Goal: Information Seeking & Learning: Learn about a topic

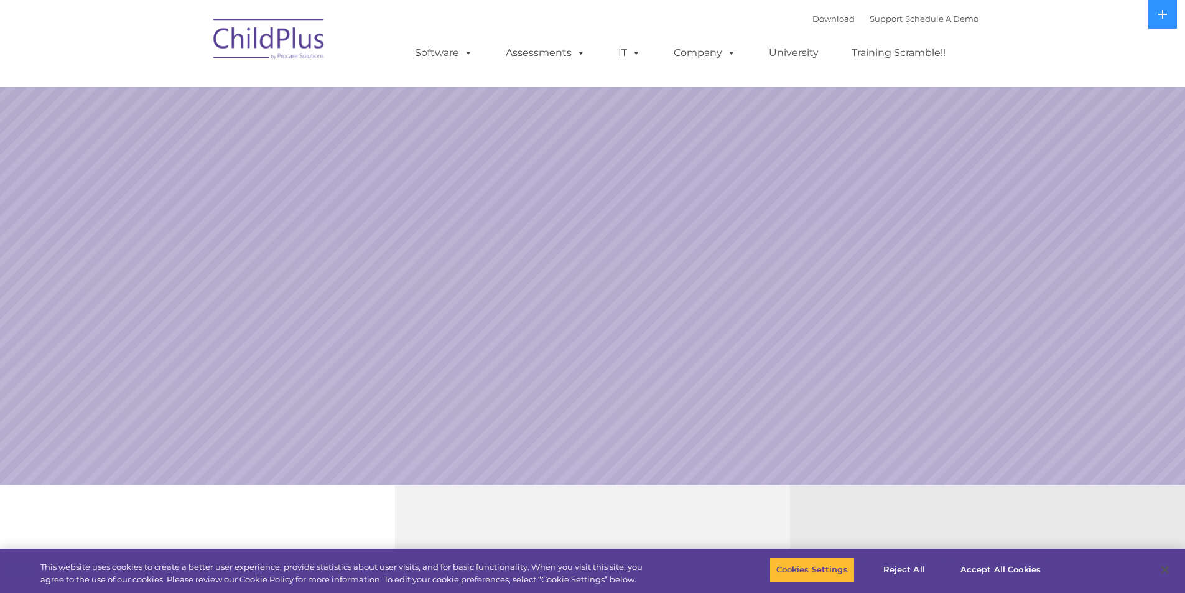
select select "MEDIUM"
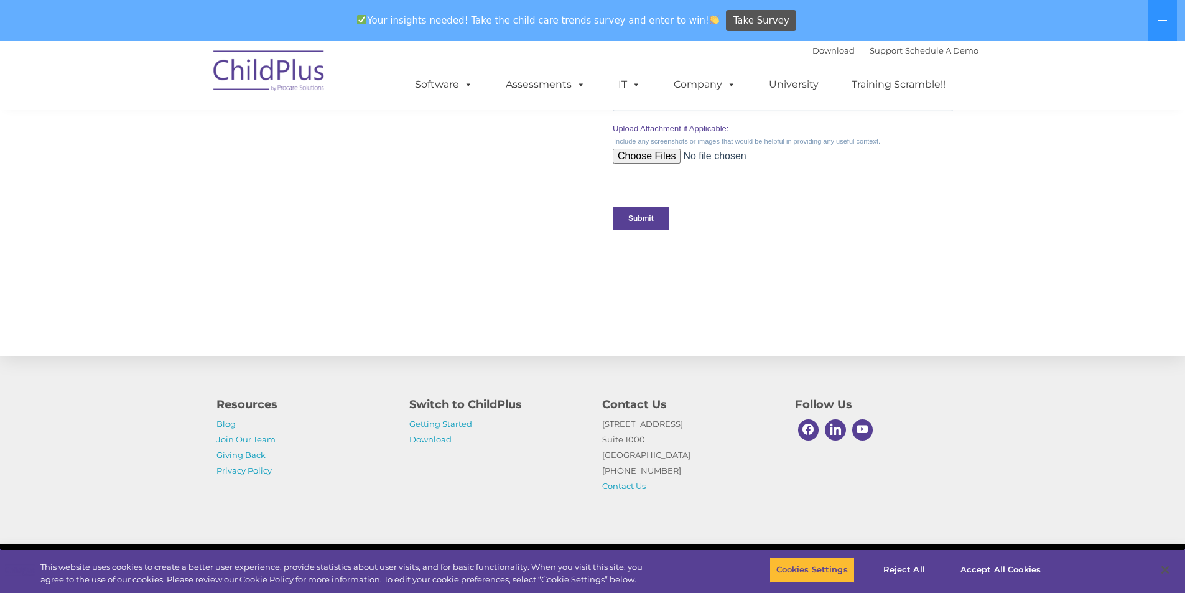
scroll to position [1224, 0]
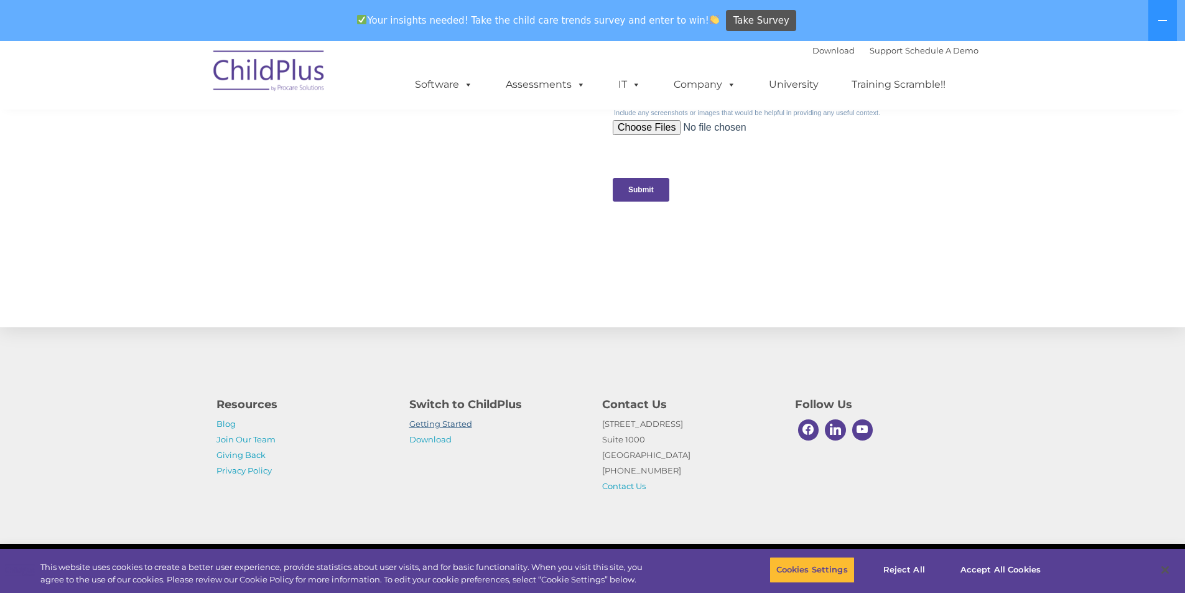
click at [447, 425] on link "Getting Started" at bounding box center [440, 424] width 63 height 10
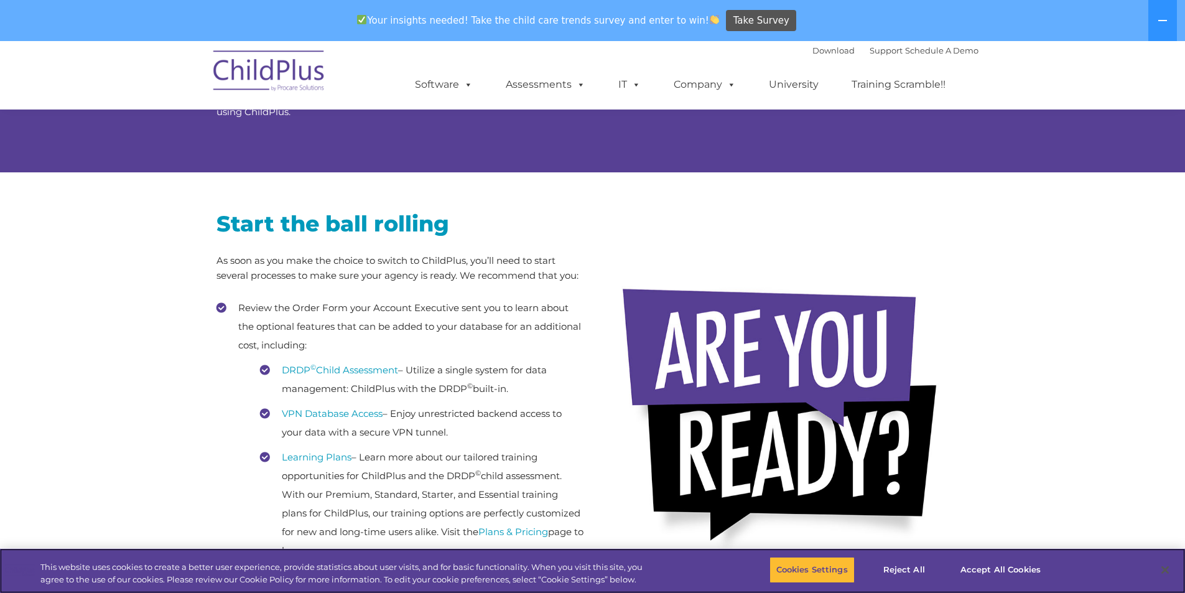
scroll to position [124, 0]
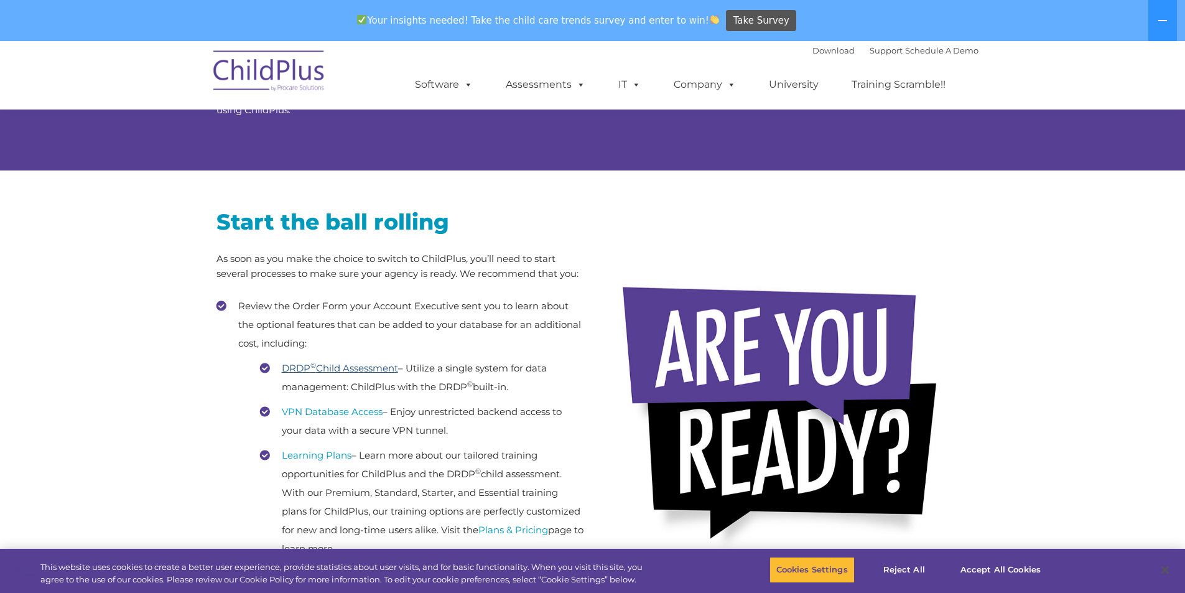
click at [340, 370] on link "DRDP © Child Assessment" at bounding box center [340, 368] width 116 height 12
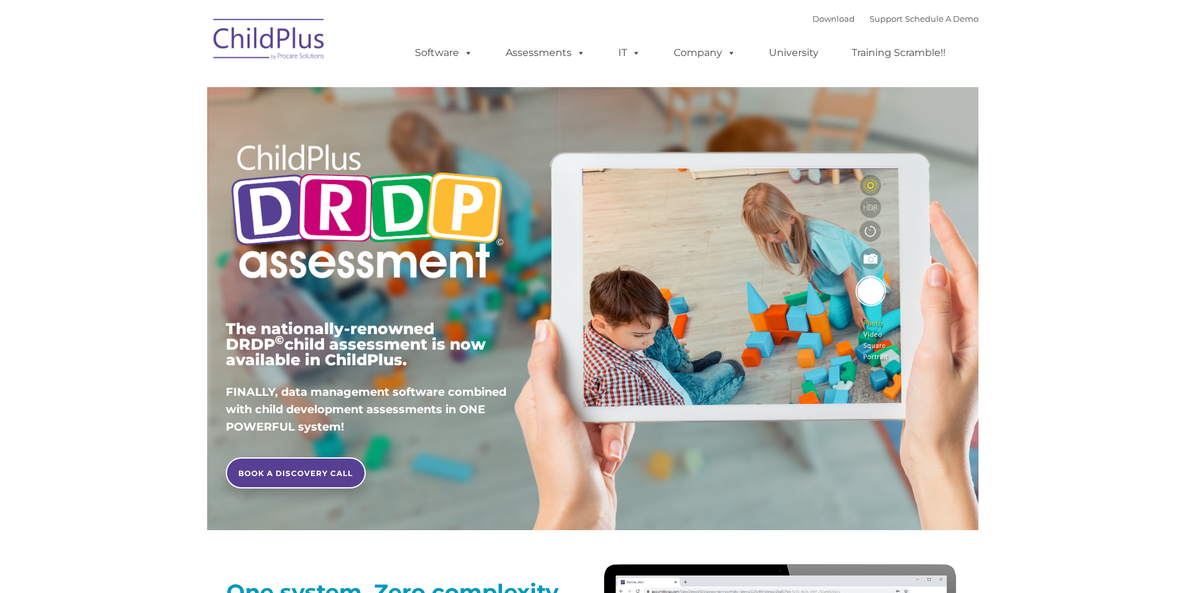
type input ""
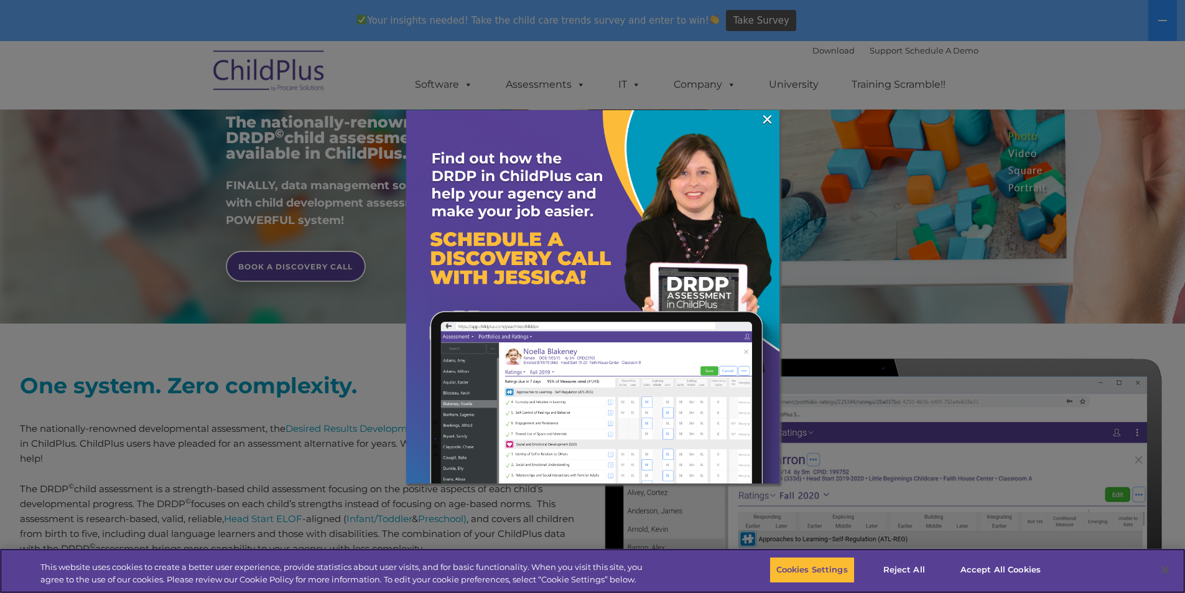
scroll to position [249, 0]
click at [768, 116] on link "×" at bounding box center [767, 119] width 14 height 12
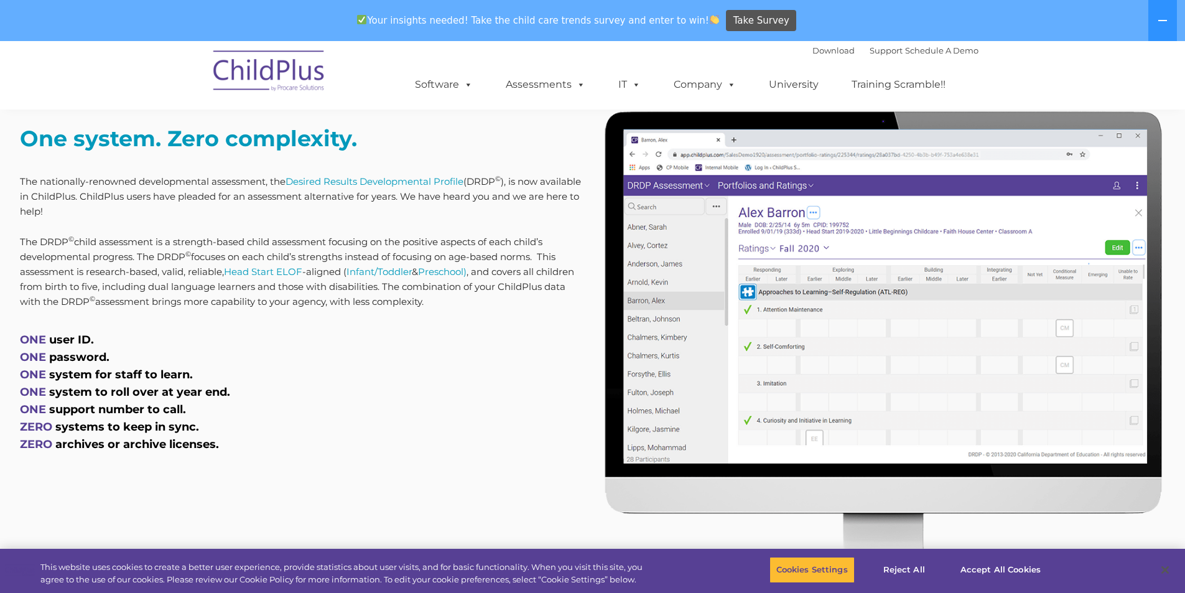
scroll to position [498, 0]
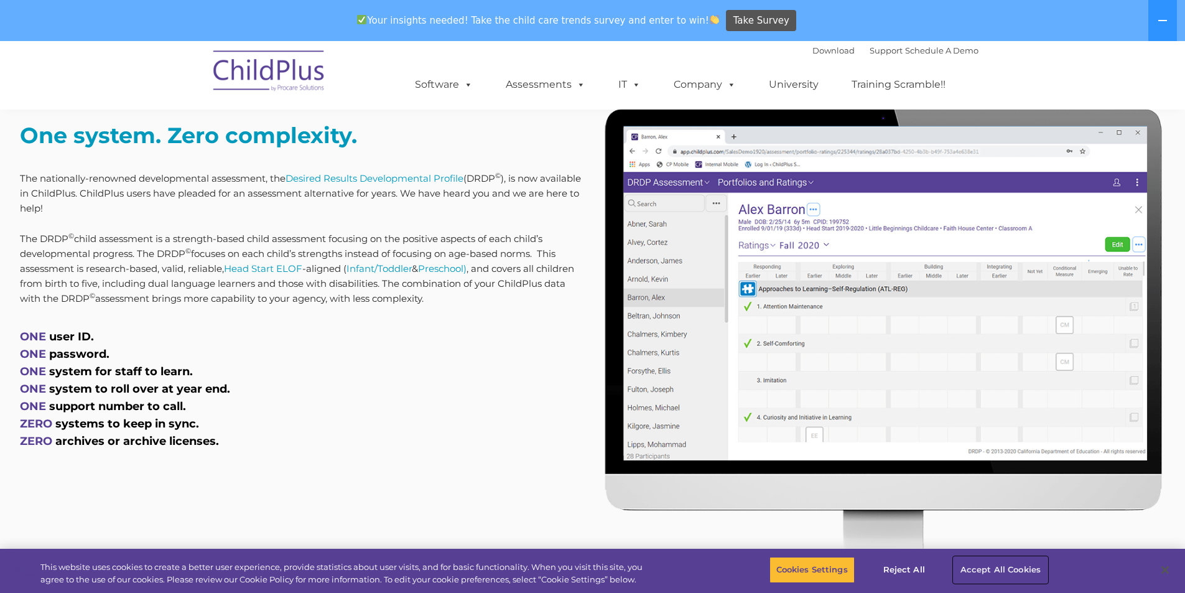
click at [1002, 574] on button "Accept All Cookies" at bounding box center [1001, 570] width 94 height 26
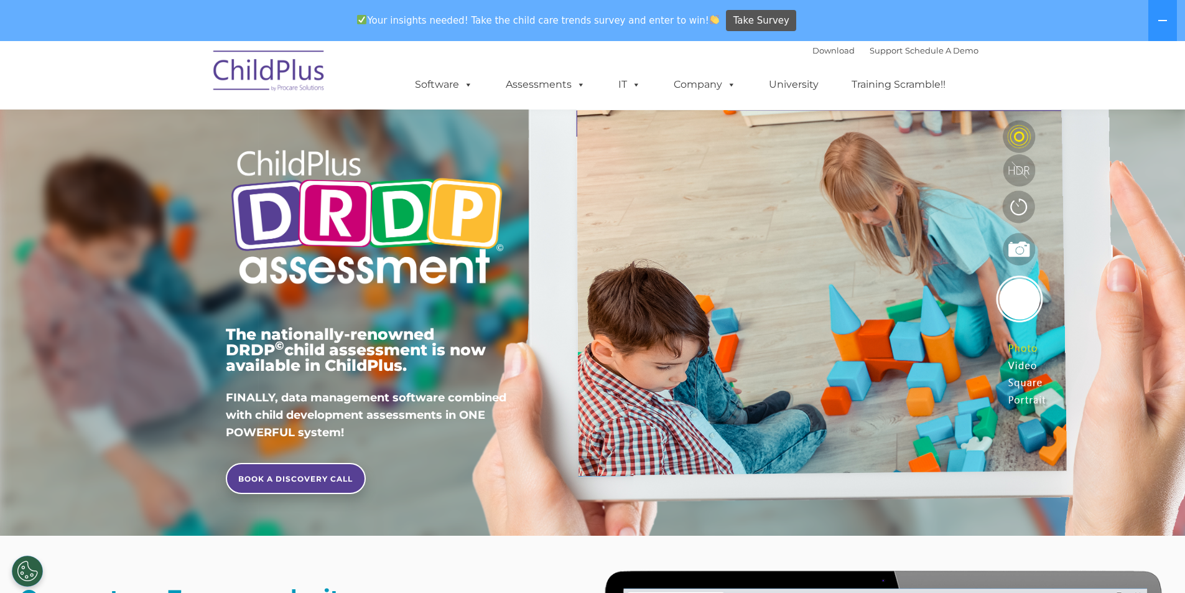
scroll to position [0, 0]
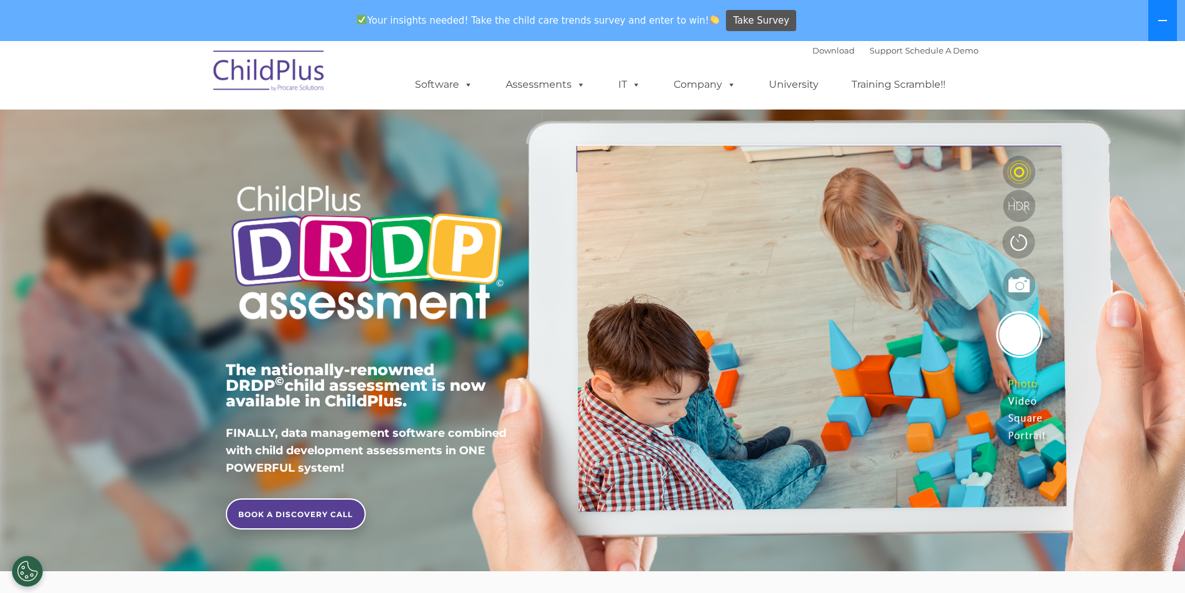
click at [1160, 26] on button at bounding box center [1162, 20] width 29 height 41
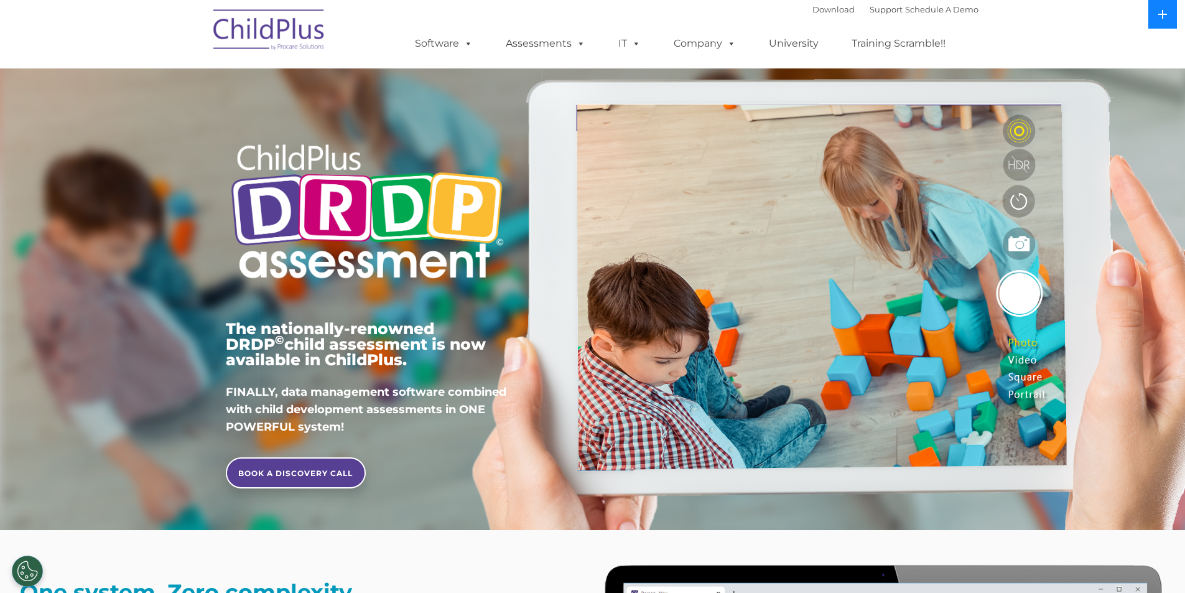
click at [1155, 16] on button at bounding box center [1162, 14] width 29 height 29
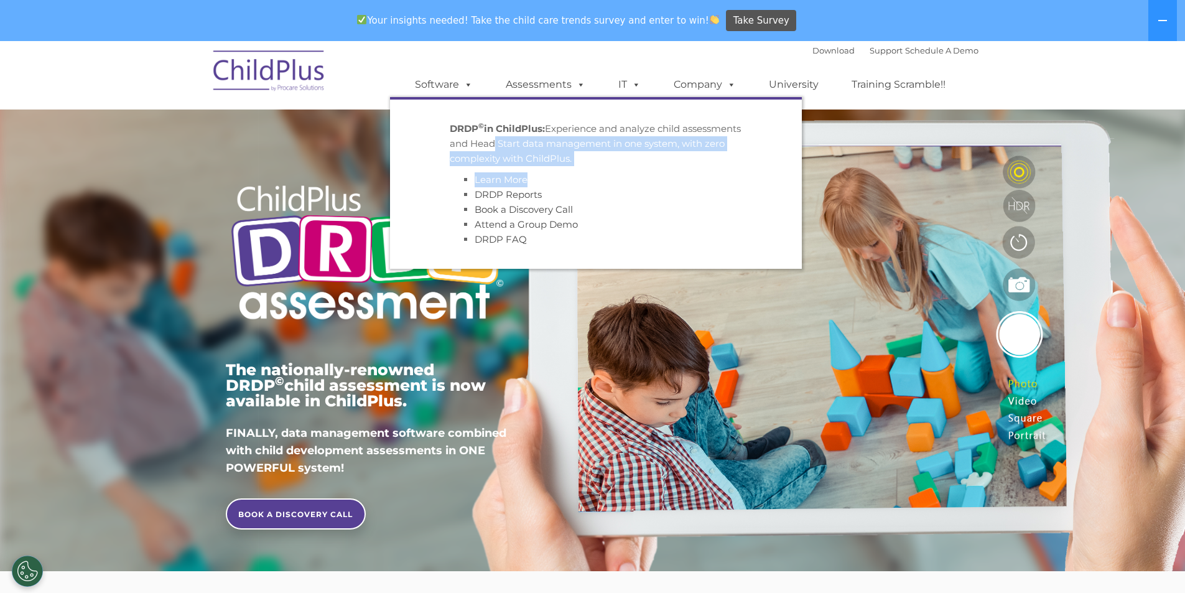
drag, startPoint x: 556, startPoint y: 158, endPoint x: 554, endPoint y: 167, distance: 8.9
click at [554, 167] on div "DRDP © in ChildPlus: Experience and analyze child assessments and Head Start da…" at bounding box center [596, 184] width 292 height 126
drag, startPoint x: 637, startPoint y: 204, endPoint x: 638, endPoint y: 198, distance: 6.3
click at [635, 203] on li "Book a Discovery Call" at bounding box center [609, 209] width 268 height 15
click at [638, 196] on li "DRDP Reports" at bounding box center [609, 194] width 268 height 15
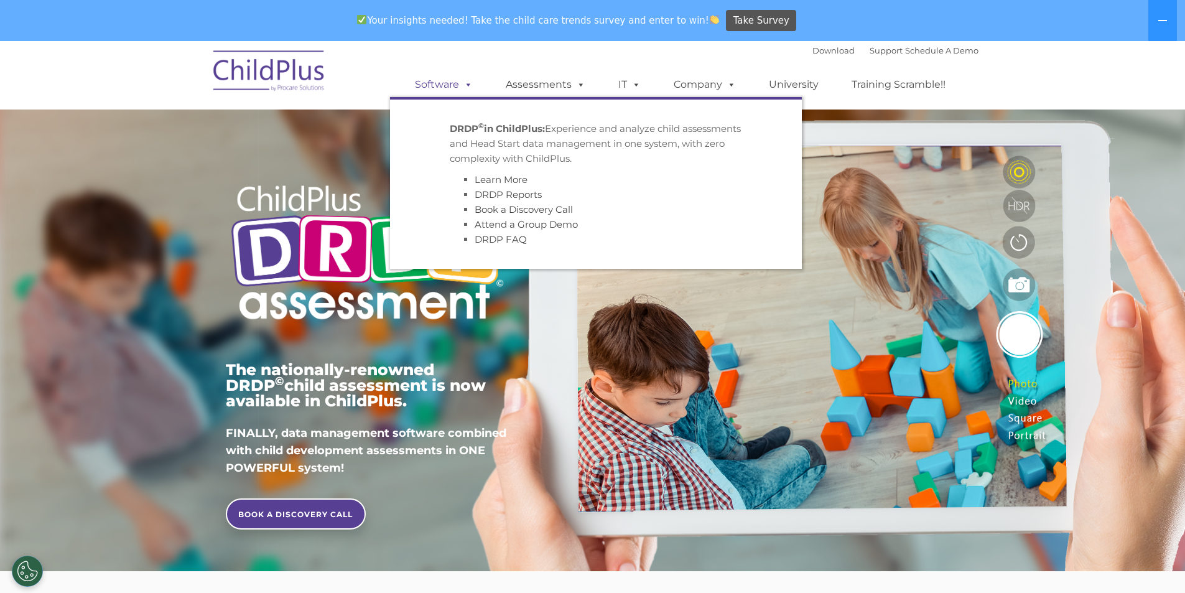
click at [442, 83] on link "Software" at bounding box center [443, 84] width 83 height 25
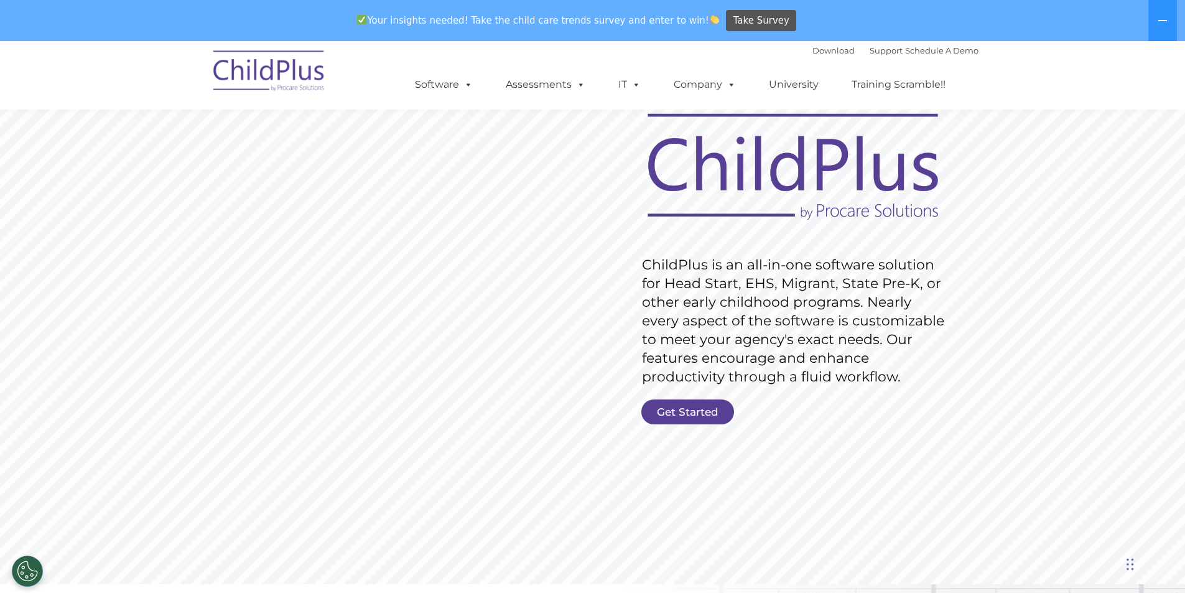
scroll to position [62, 0]
click at [688, 408] on link "Get Started" at bounding box center [687, 410] width 93 height 25
click at [261, 70] on img at bounding box center [269, 73] width 124 height 62
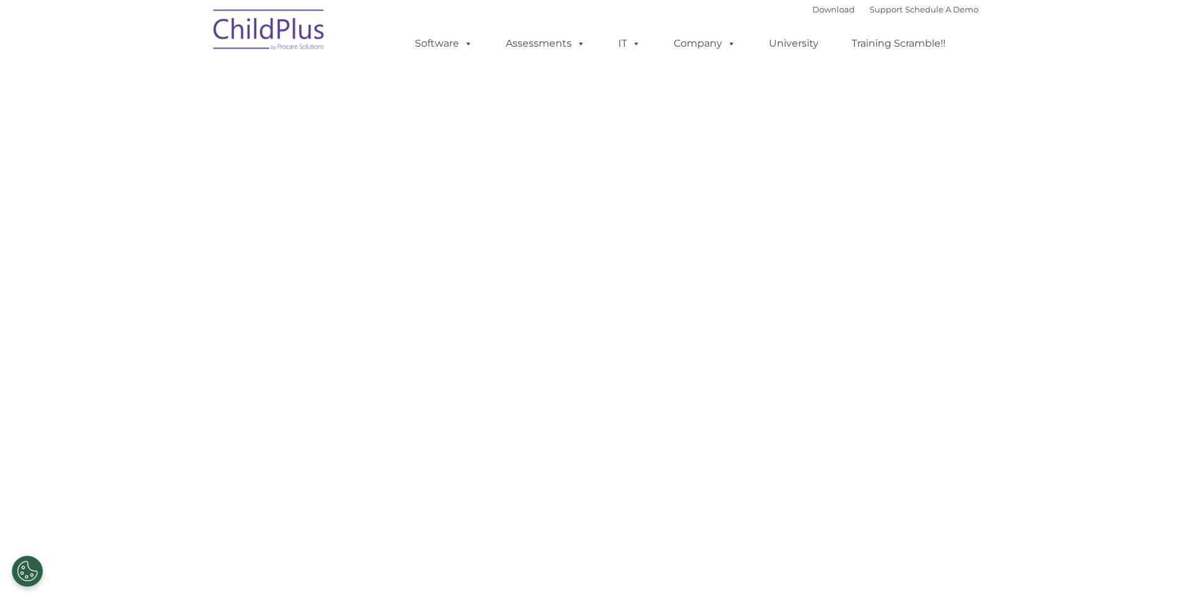
select select "MEDIUM"
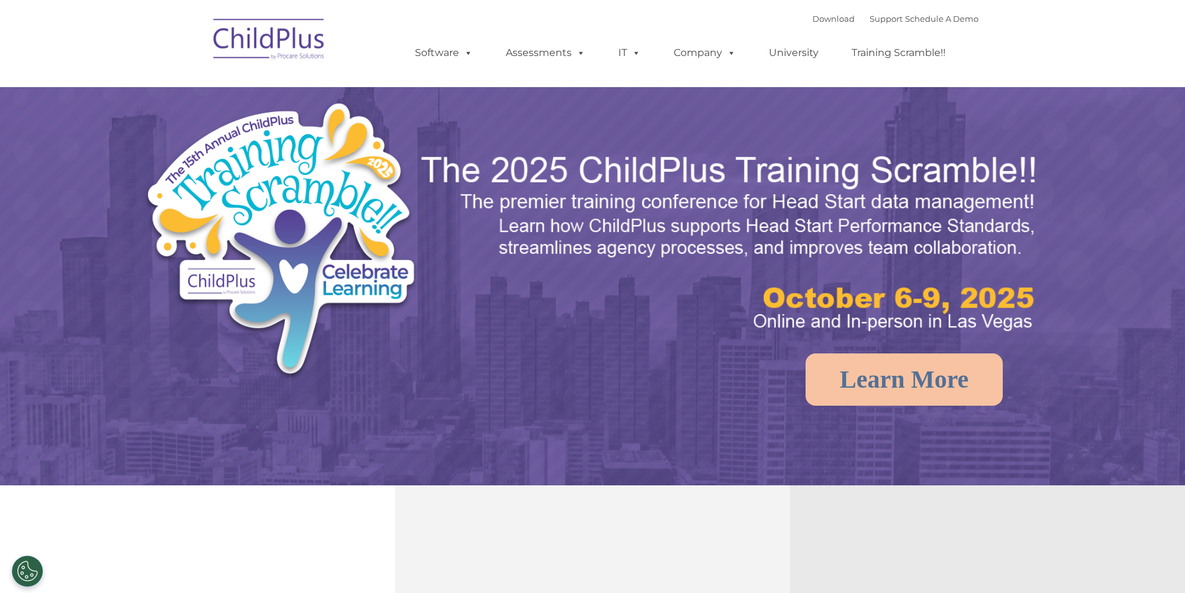
select select "MEDIUM"
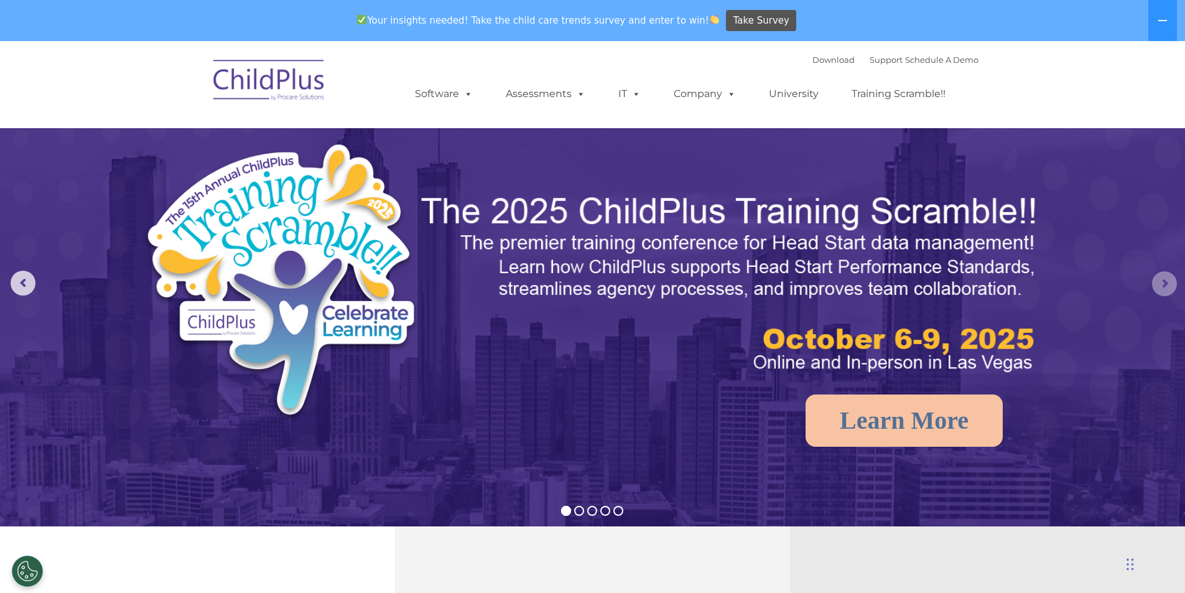
click at [1167, 285] on rs-arrow at bounding box center [1164, 283] width 25 height 25
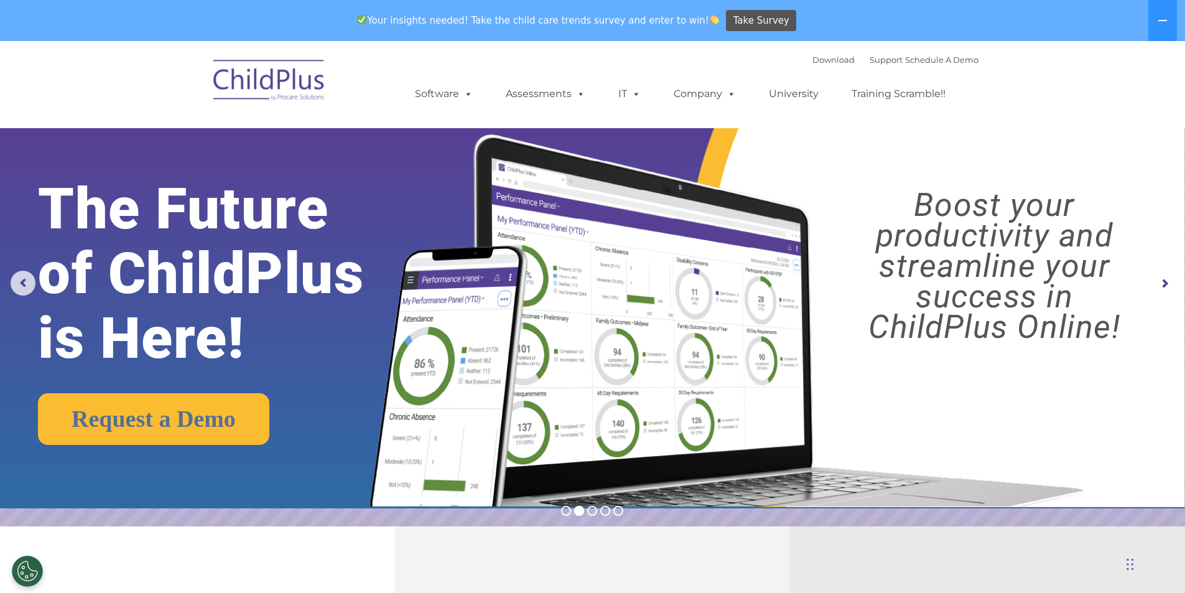
click at [1166, 286] on rs-arrow at bounding box center [1164, 283] width 25 height 25
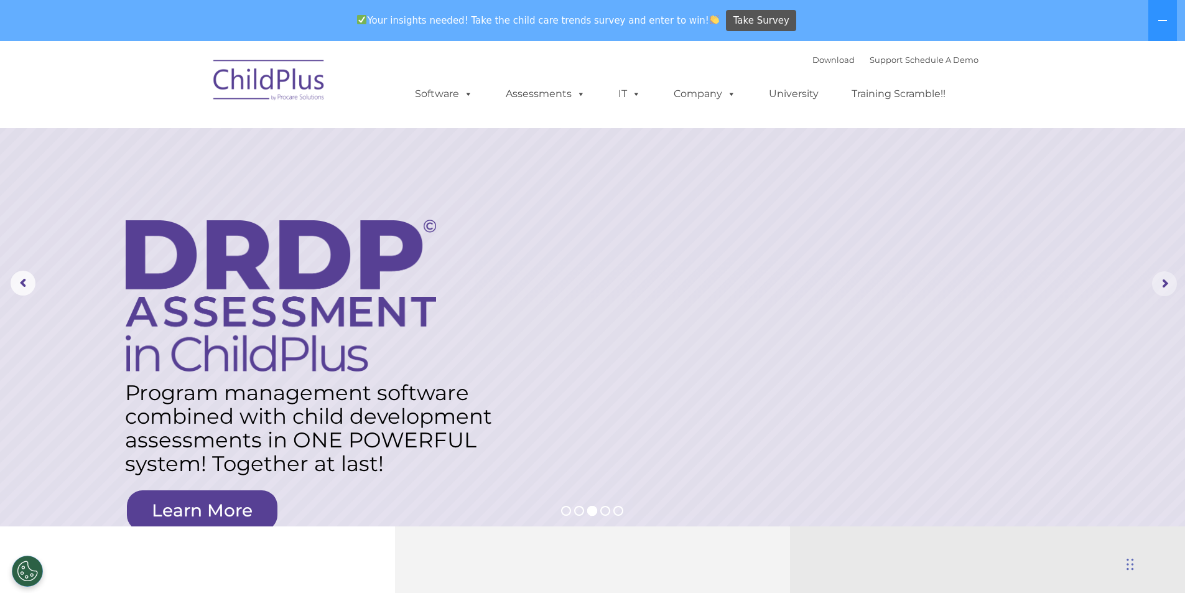
click at [1161, 282] on rs-arrow at bounding box center [1164, 283] width 25 height 25
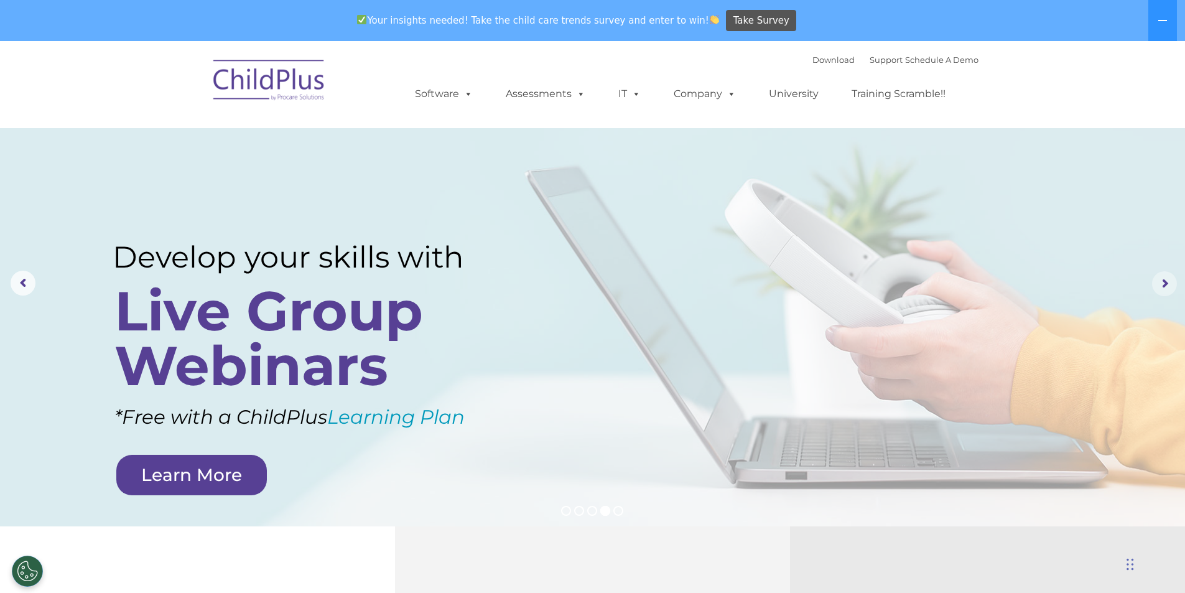
drag, startPoint x: 1145, startPoint y: 284, endPoint x: 1131, endPoint y: 281, distance: 14.0
click at [1131, 281] on rs-layer at bounding box center [592, 283] width 1185 height 485
click at [1175, 282] on rs-arrow at bounding box center [1164, 283] width 25 height 25
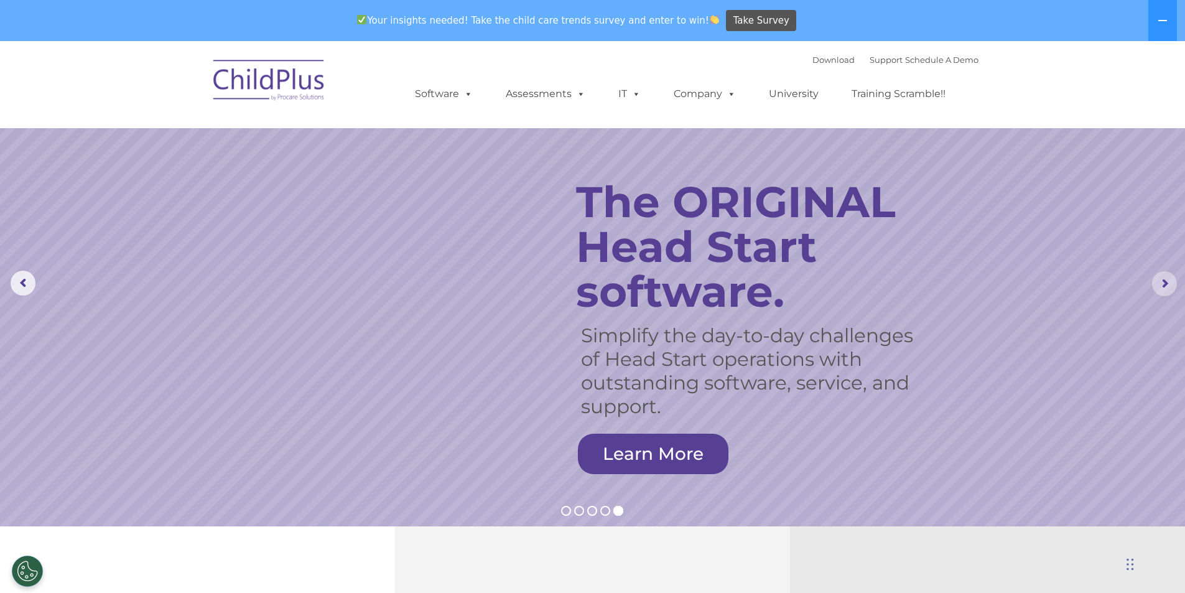
click at [1166, 286] on rs-arrow at bounding box center [1164, 283] width 25 height 25
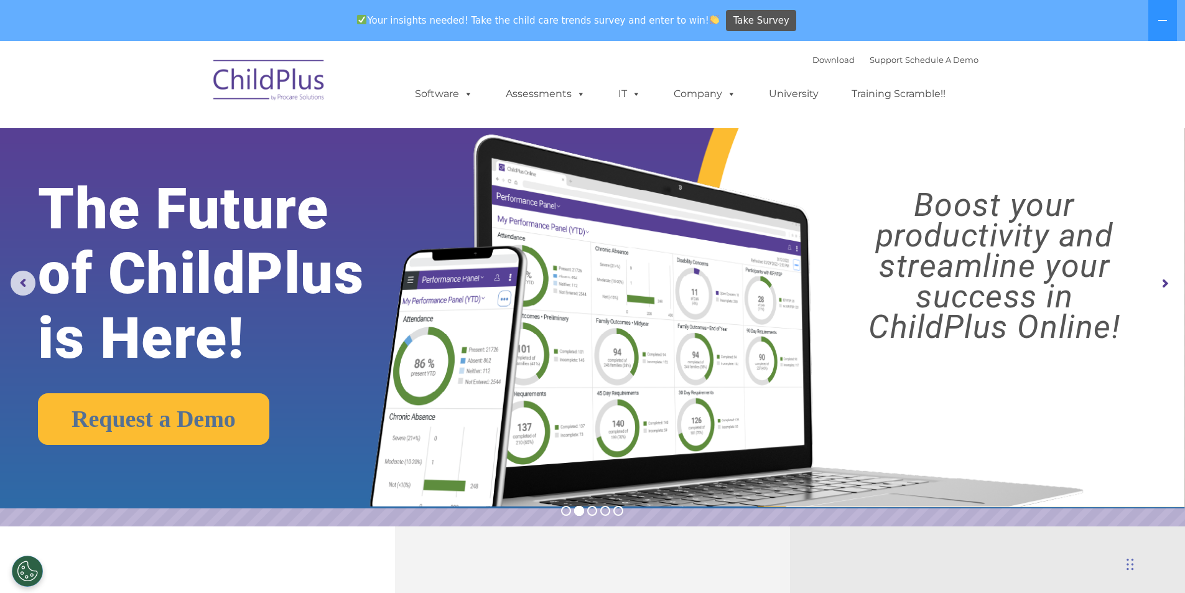
click at [282, 84] on img at bounding box center [269, 82] width 124 height 62
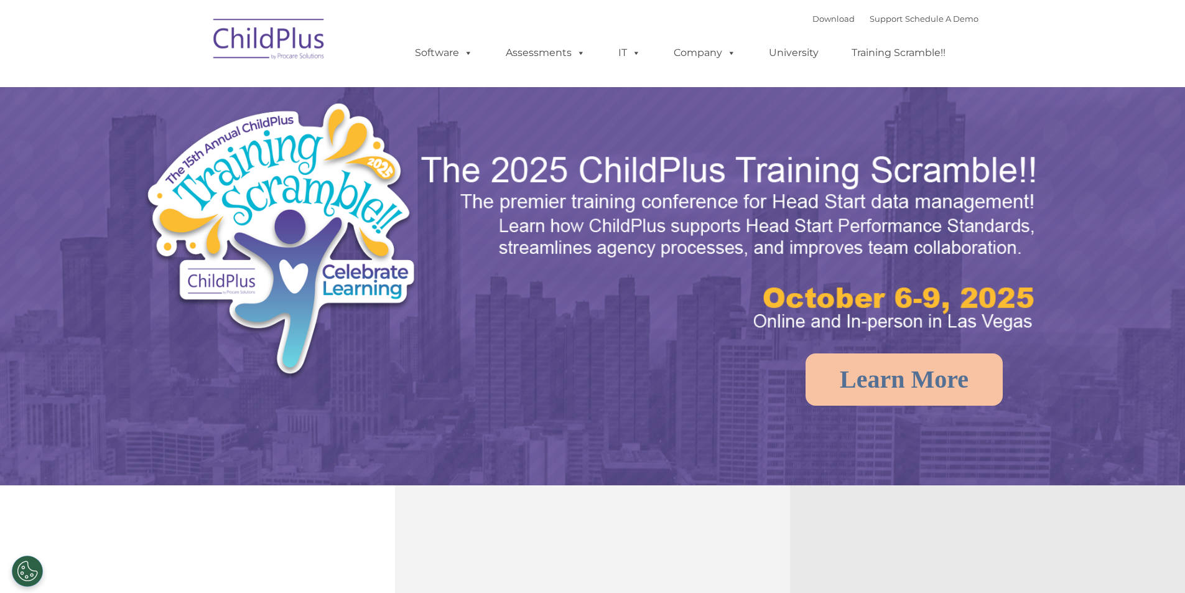
select select "MEDIUM"
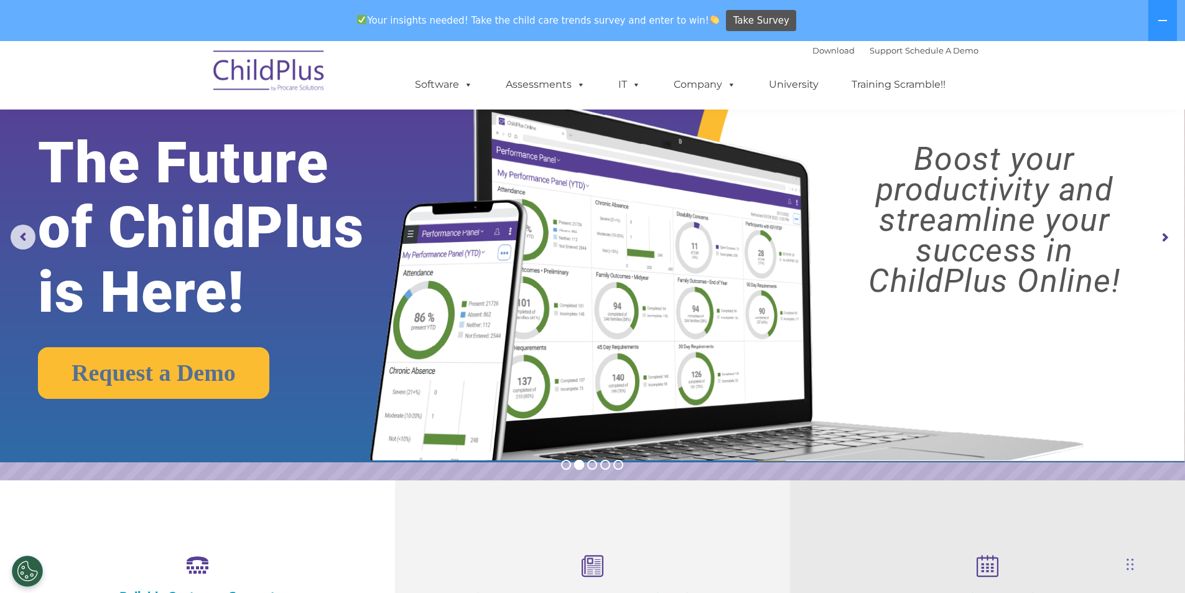
scroll to position [16, 0]
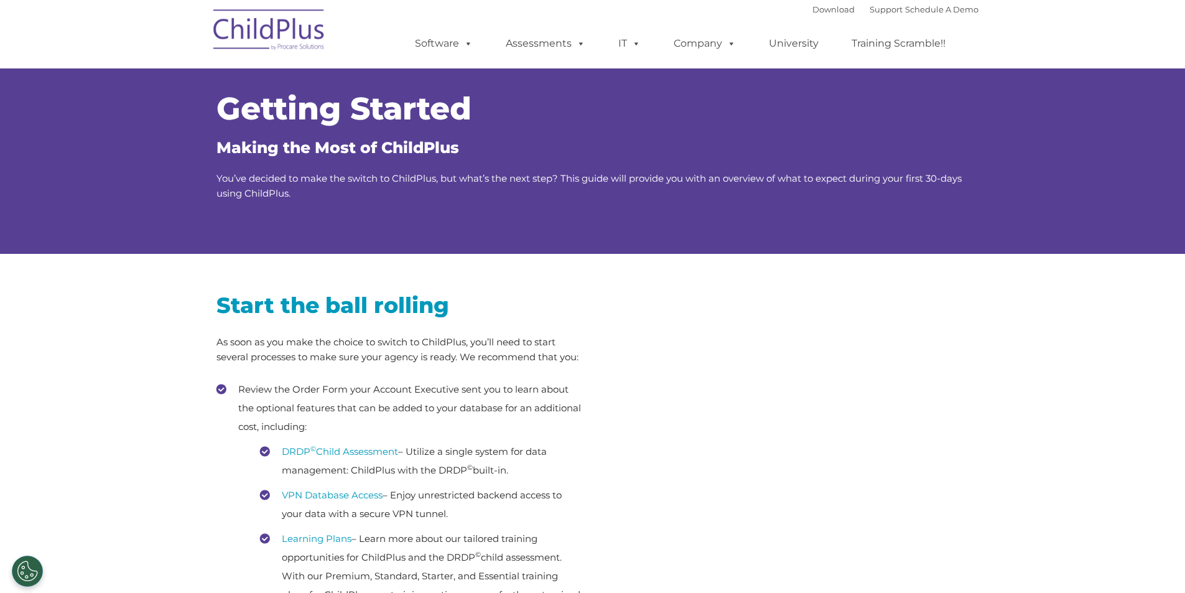
scroll to position [124, 0]
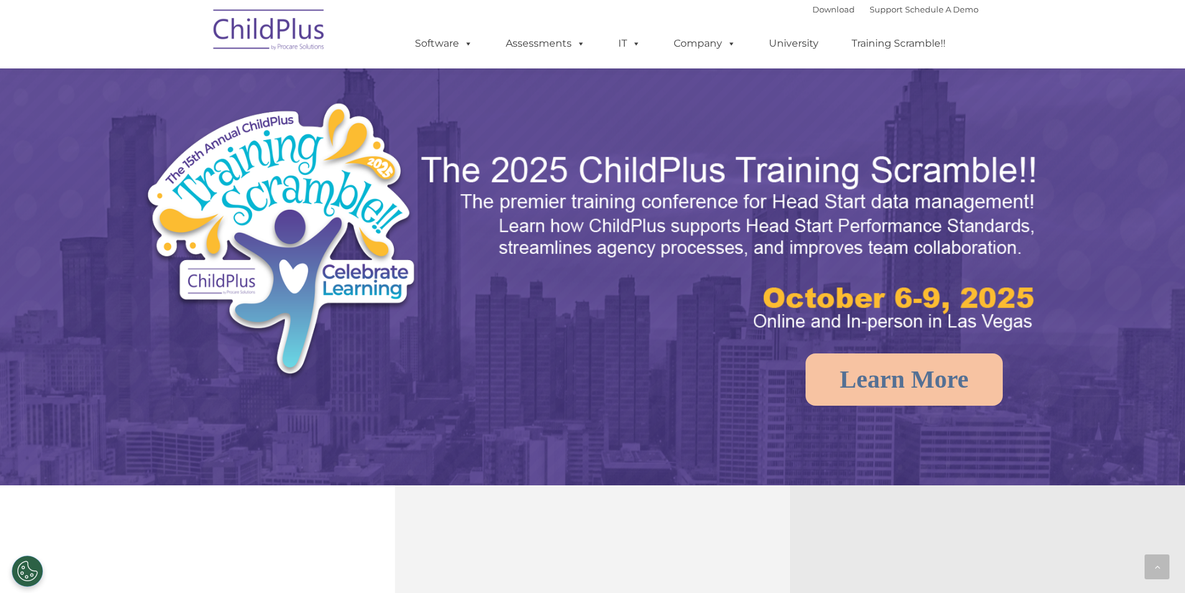
scroll to position [1202, 0]
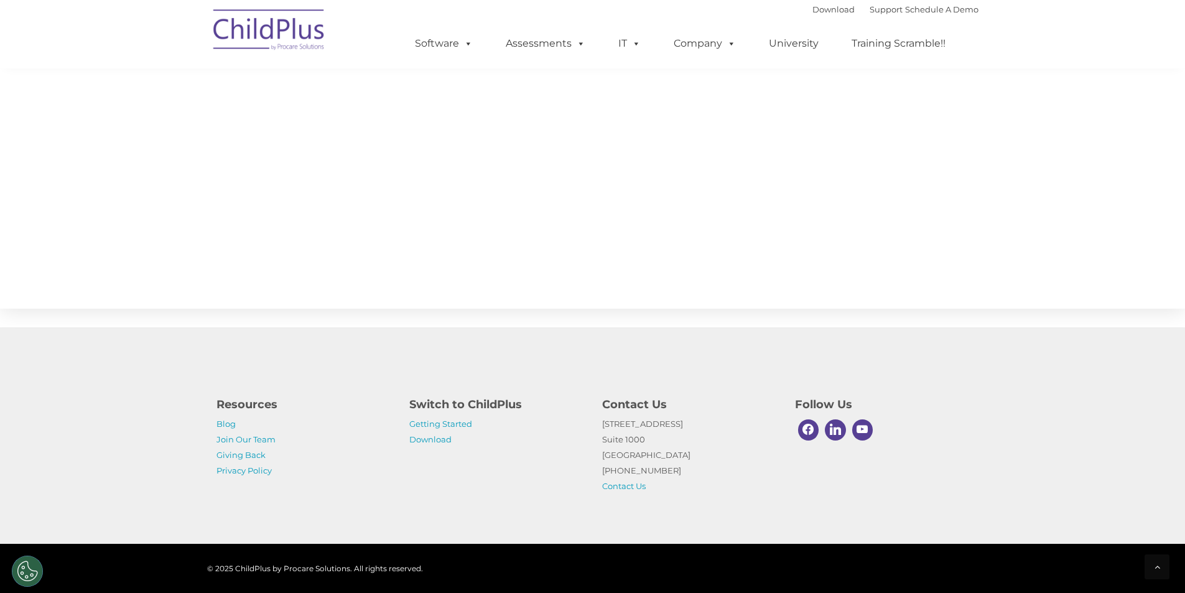
select select "MEDIUM"
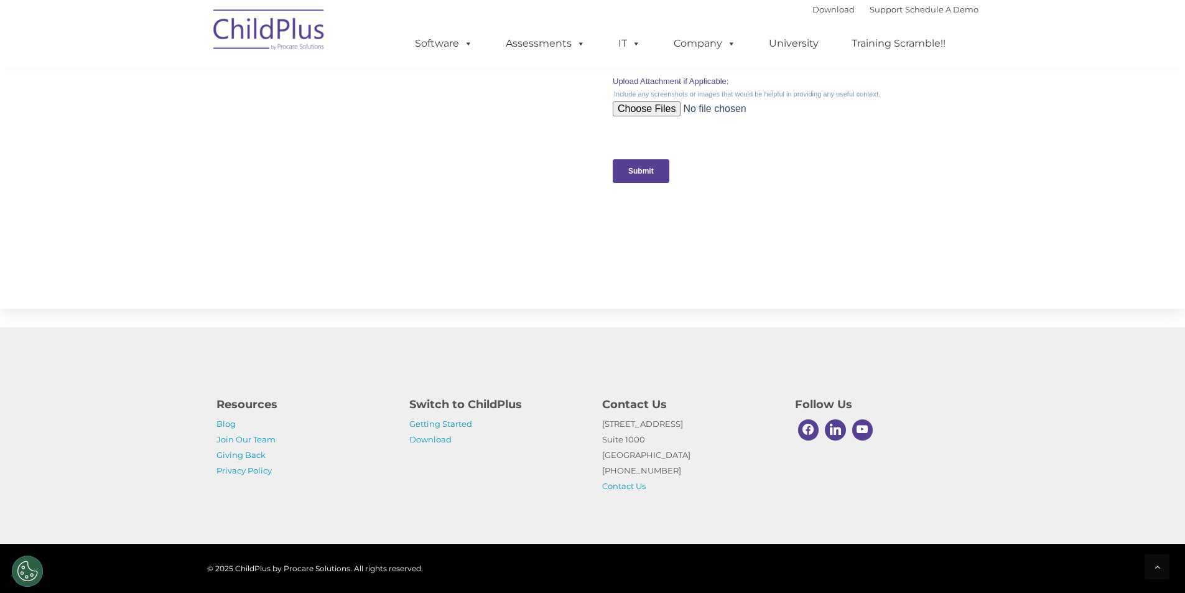
scroll to position [0, 0]
